Goal: Transaction & Acquisition: Purchase product/service

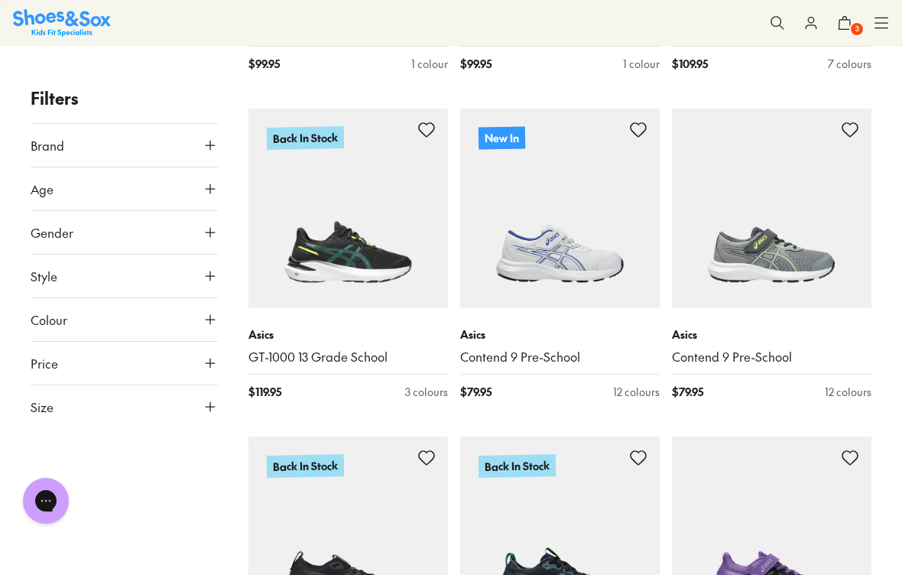
scroll to position [571, 0]
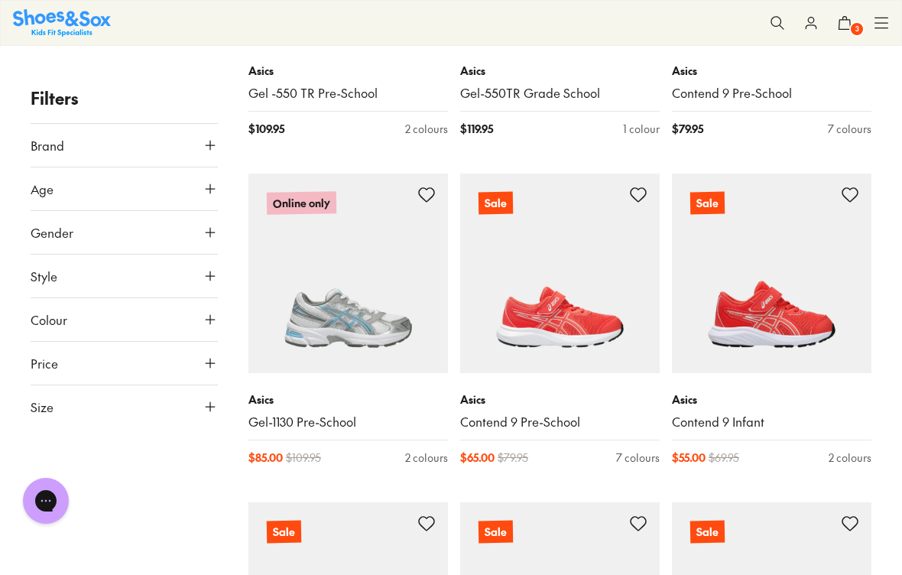
scroll to position [10034, 0]
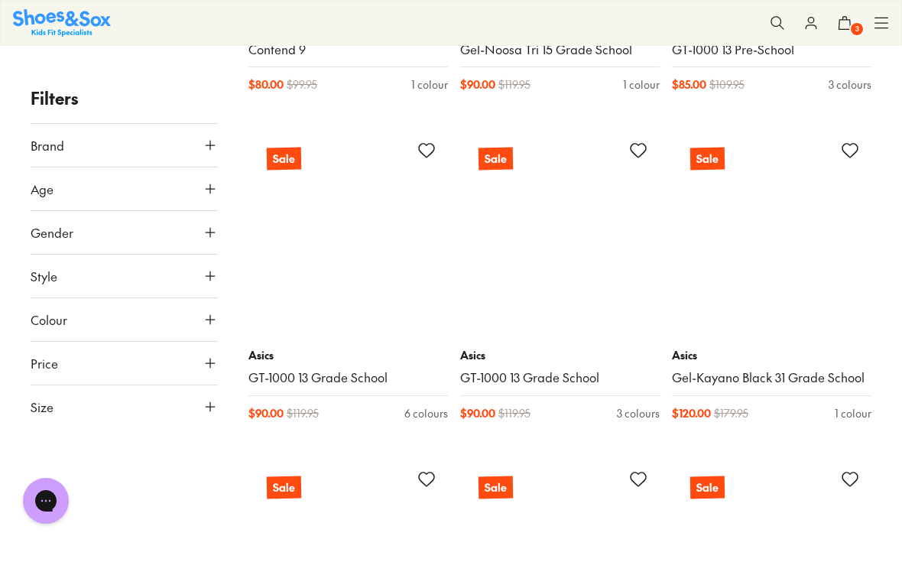
scroll to position [13349, 0]
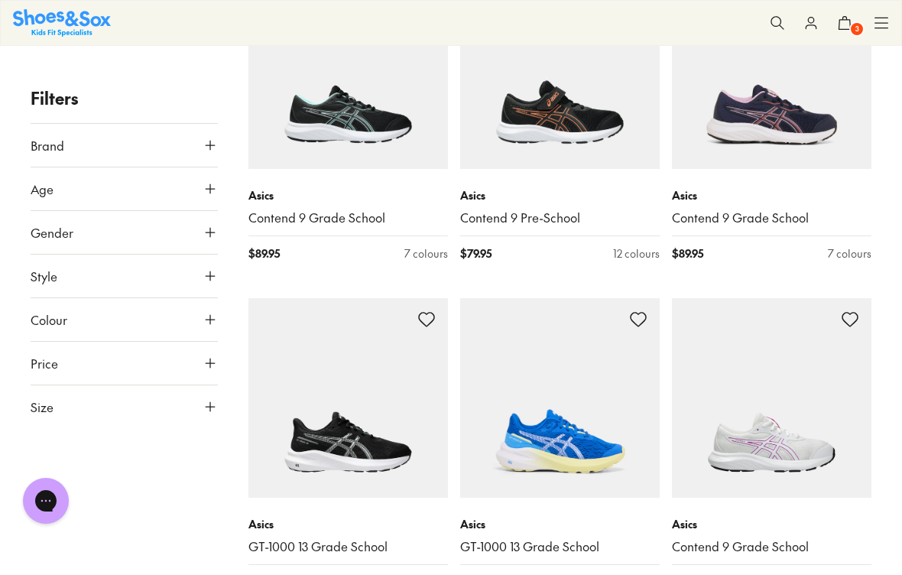
scroll to position [11129, 0]
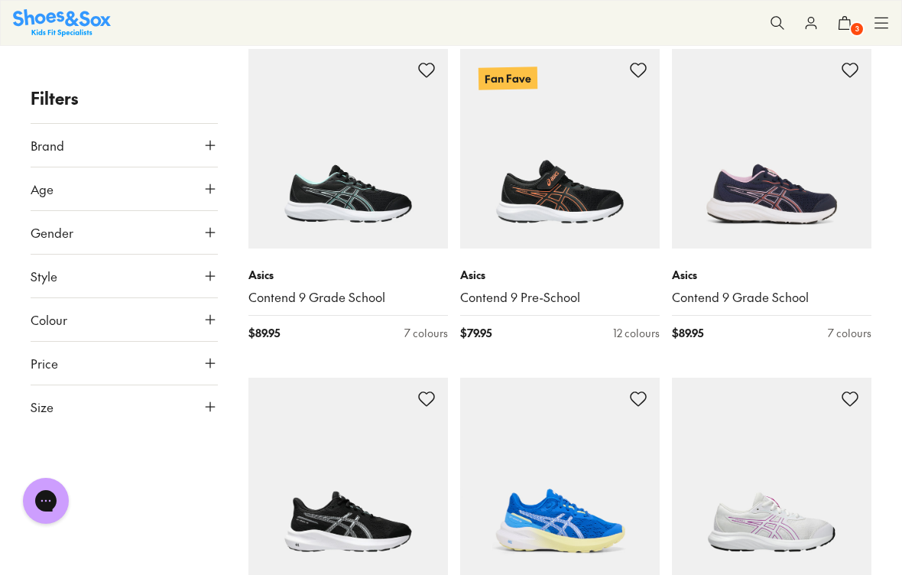
click at [53, 147] on span "Brand" at bounding box center [48, 145] width 34 height 18
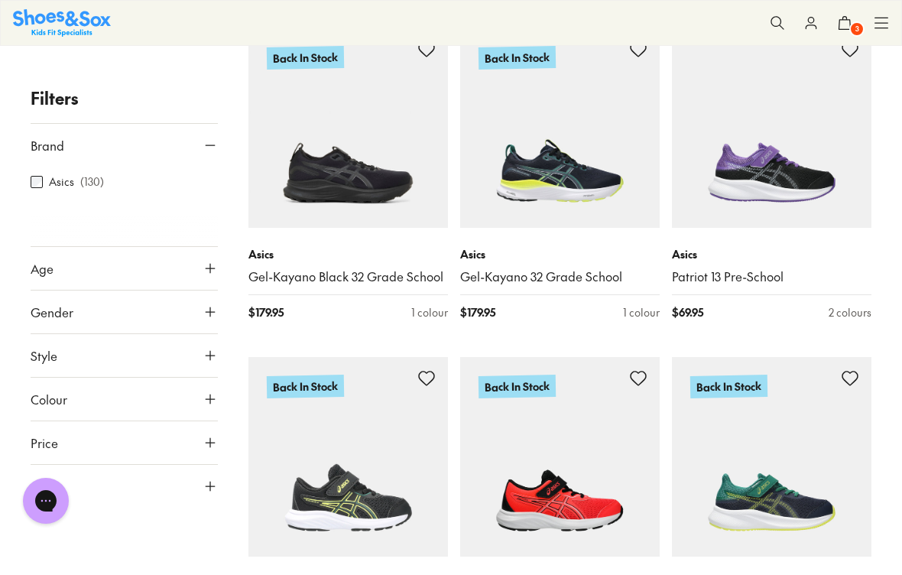
scroll to position [0, 0]
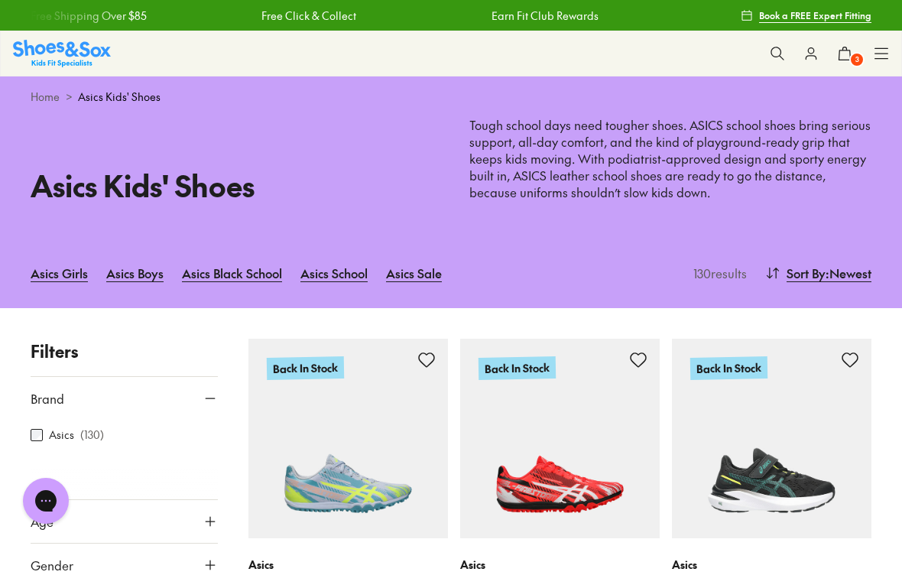
click at [40, 99] on link "Home" at bounding box center [45, 97] width 29 height 16
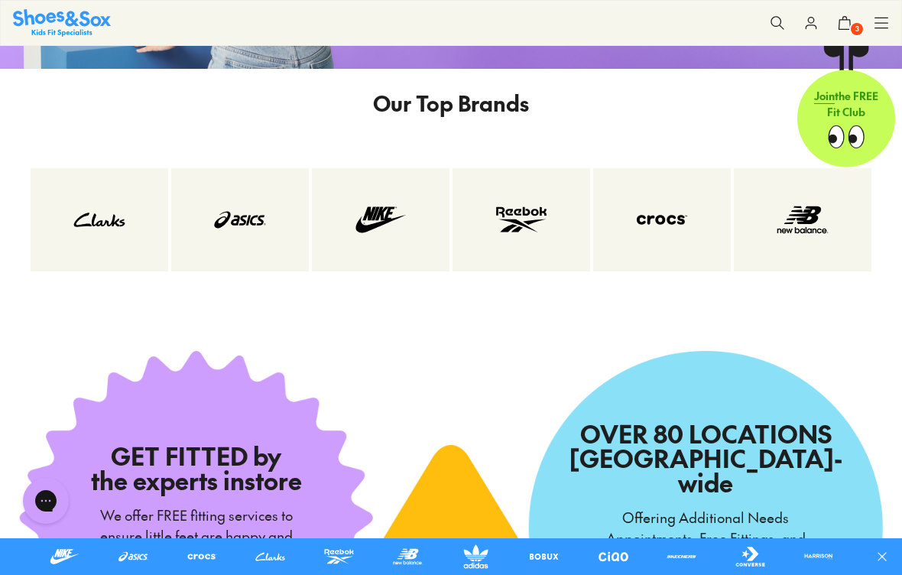
scroll to position [2189, 0]
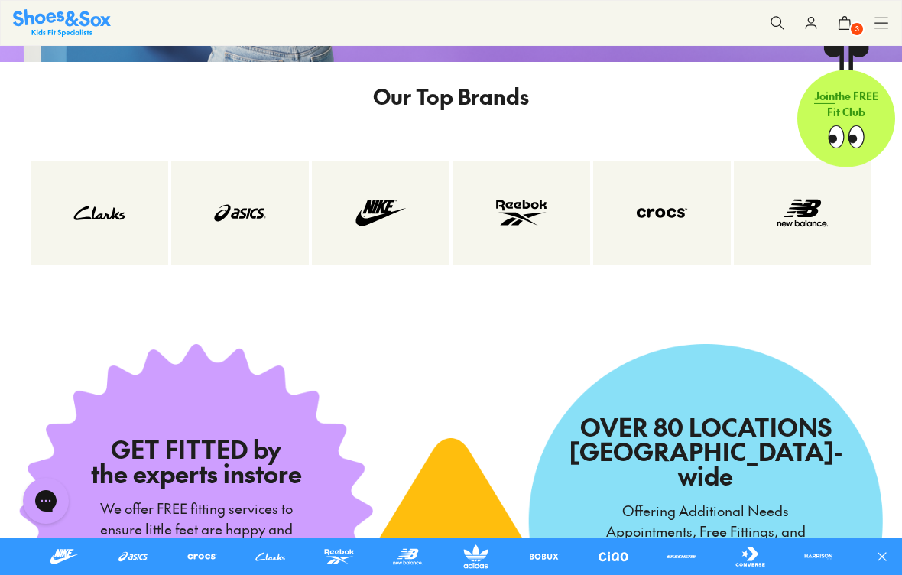
click at [672, 234] on img at bounding box center [661, 213] width 76 height 42
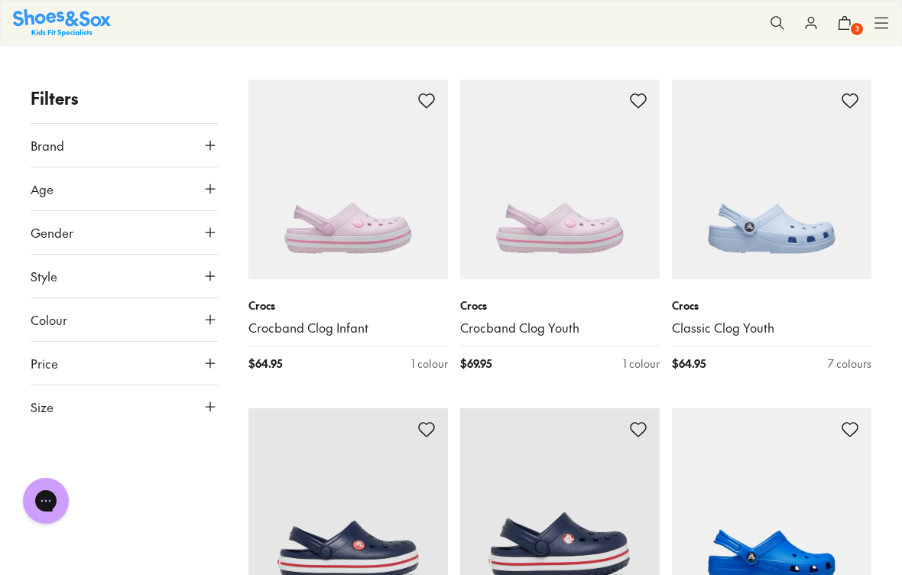
scroll to position [1608, 0]
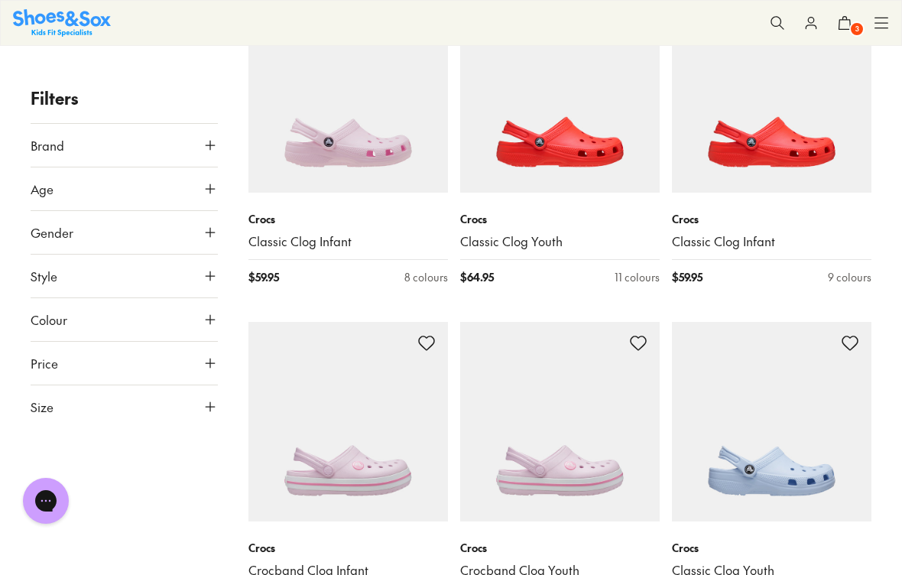
scroll to position [1365, 0]
